Goal: Check status

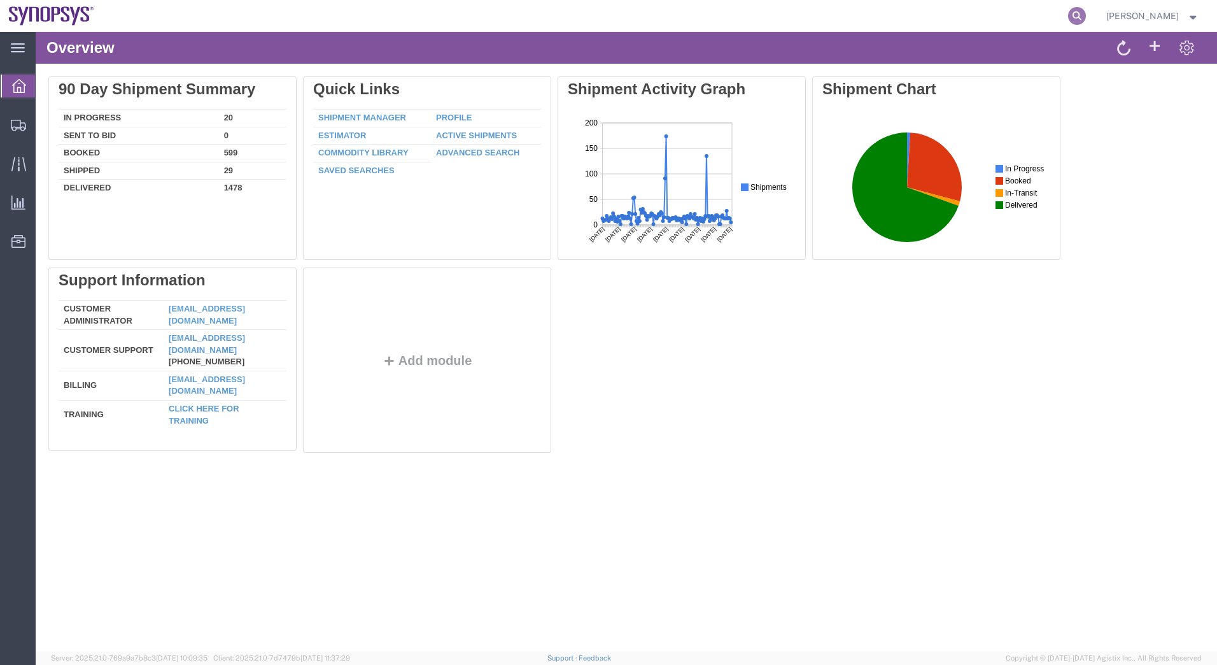
click at [1078, 15] on icon at bounding box center [1077, 16] width 18 height 18
click at [818, 17] on input "search" at bounding box center [874, 16] width 387 height 31
type input "57127185"
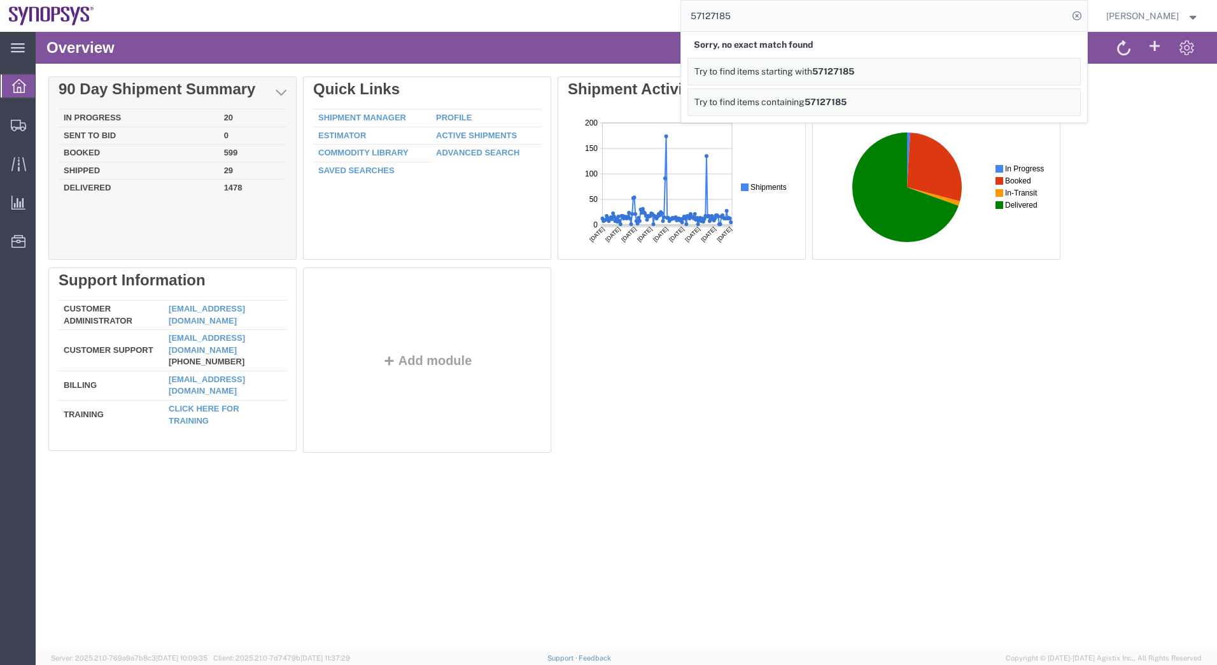
click at [113, 119] on td "In Progress" at bounding box center [139, 119] width 160 height 18
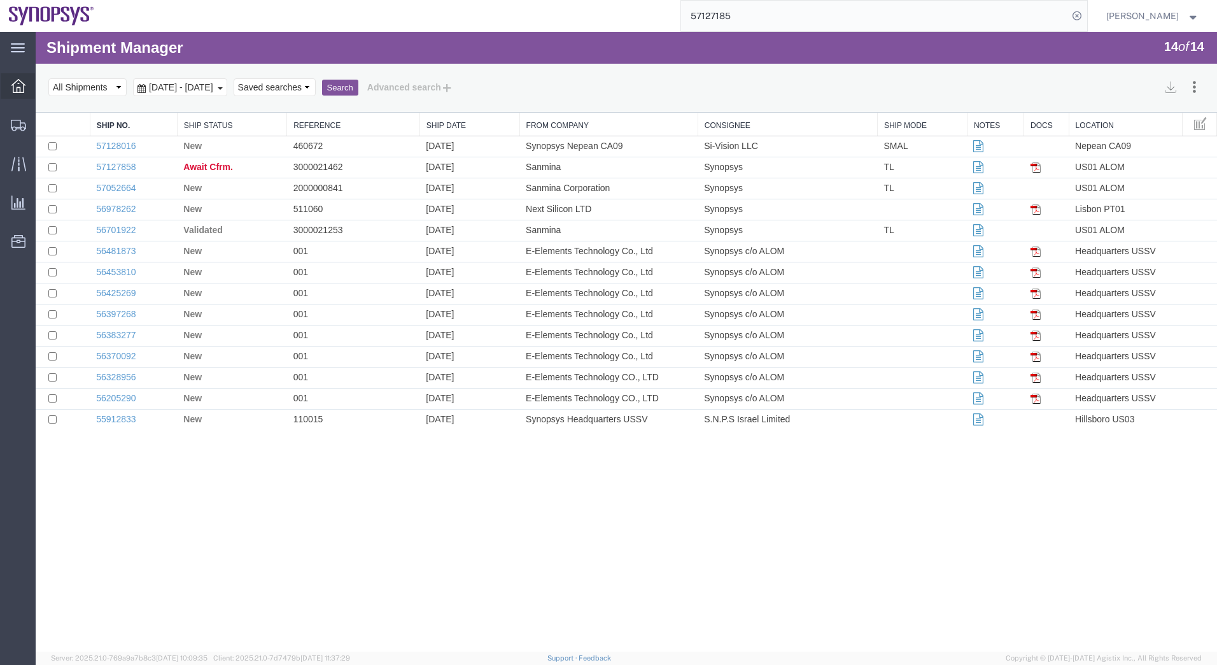
click at [15, 87] on icon at bounding box center [18, 86] width 14 height 14
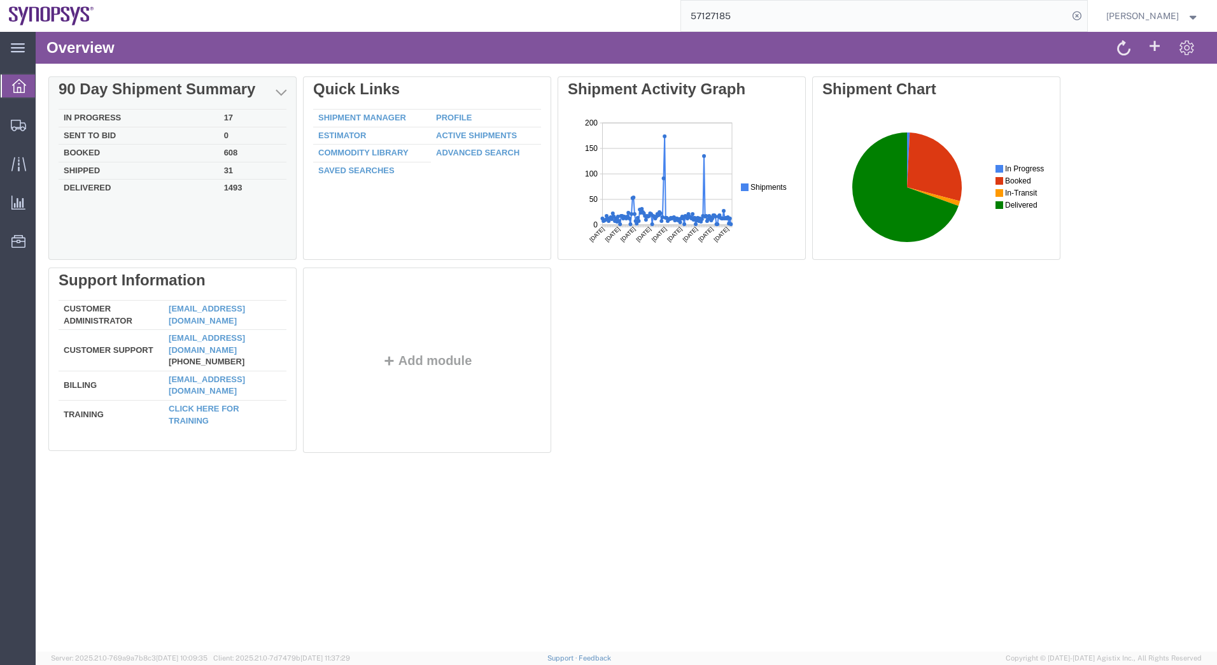
click at [110, 150] on td "Booked" at bounding box center [139, 154] width 160 height 18
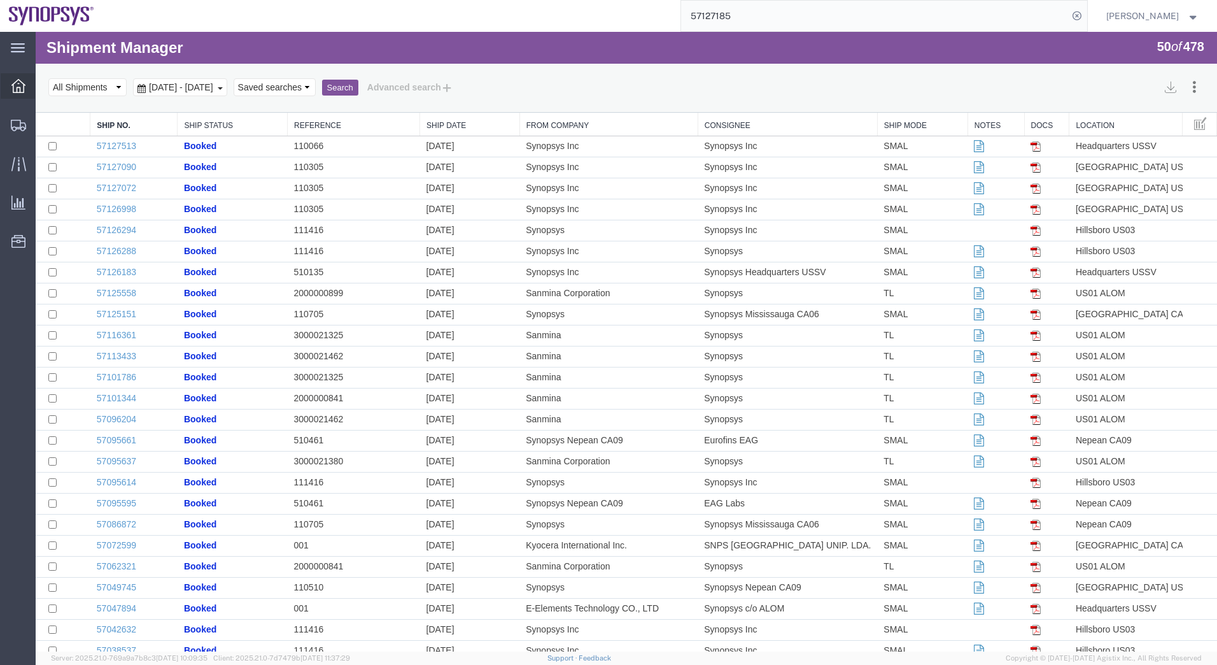
click at [25, 90] on div at bounding box center [19, 85] width 36 height 25
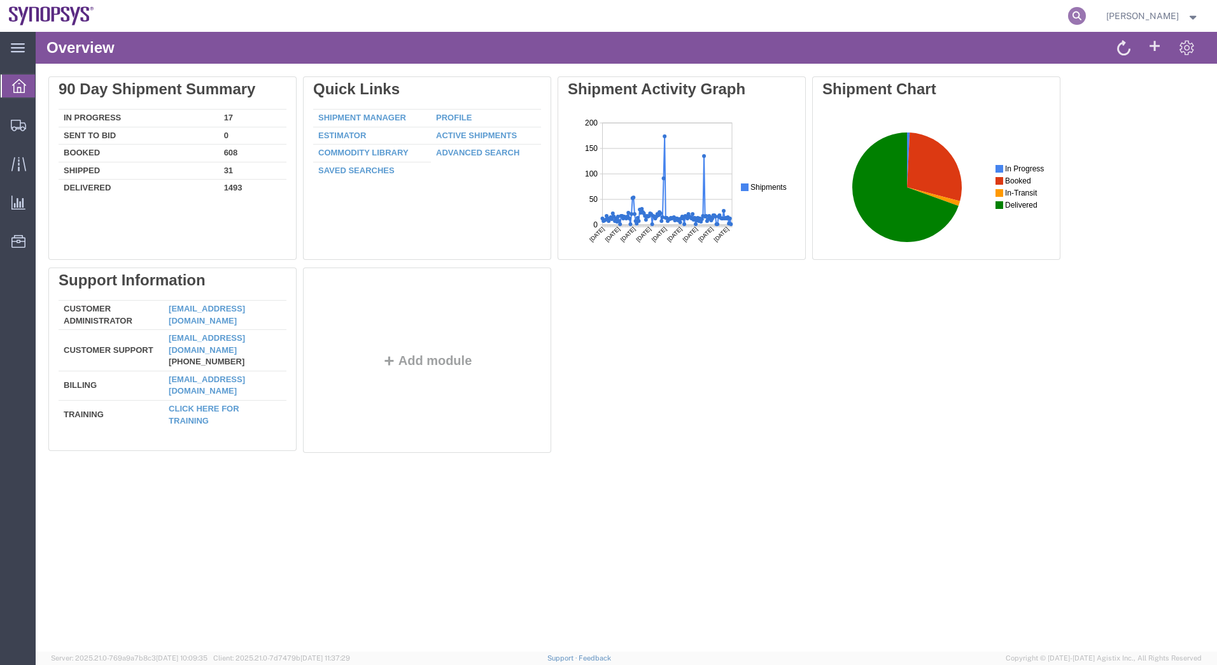
click at [1071, 16] on icon at bounding box center [1077, 16] width 18 height 18
click at [762, 26] on input "search" at bounding box center [874, 16] width 387 height 31
type input "57127185"
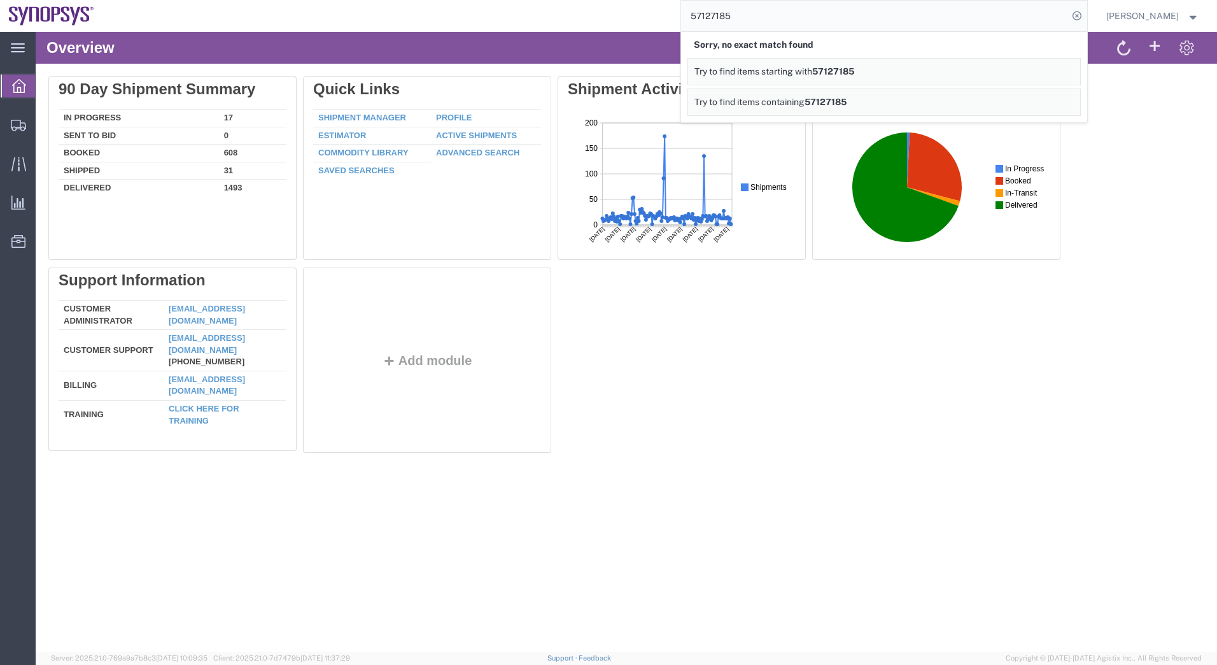
drag, startPoint x: 1217, startPoint y: 431, endPoint x: 1101, endPoint y: 347, distance: 143.2
click at [1217, 431] on html "Overview Delete 90 Day Shipment Summary In Progress 17 Sent To Bid 0 Booked 608…" at bounding box center [627, 342] width 1182 height 620
